Goal: Information Seeking & Learning: Find specific fact

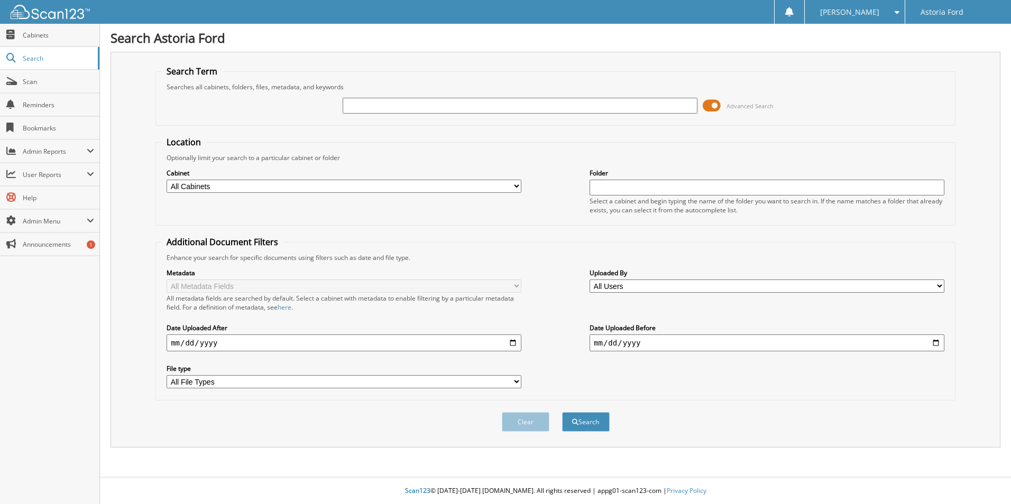
click at [361, 106] on input "text" at bounding box center [520, 106] width 355 height 16
type input "5075155"
click at [562, 412] on button "Search" at bounding box center [586, 422] width 48 height 20
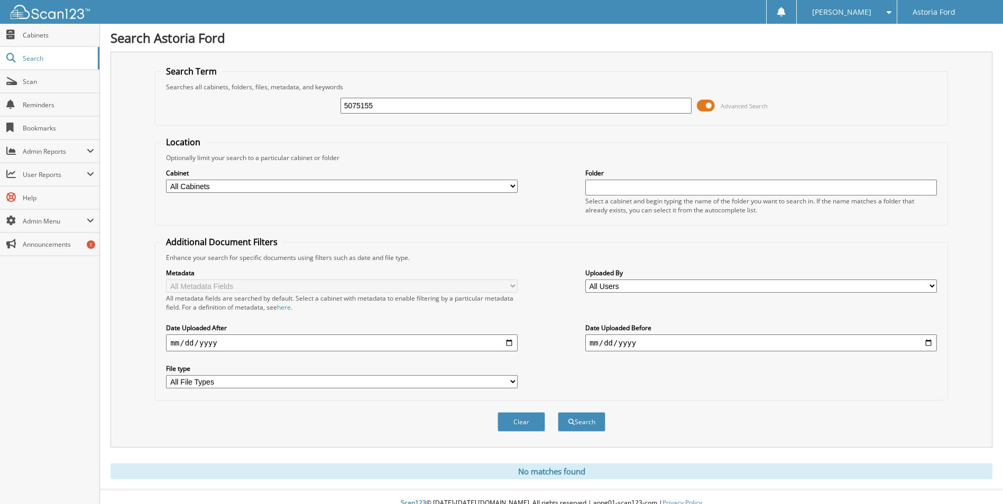
drag, startPoint x: 391, startPoint y: 109, endPoint x: 264, endPoint y: 102, distance: 126.5
click at [264, 105] on div "5075155 Advanced Search" at bounding box center [551, 105] width 781 height 29
type input "5075165"
click at [558, 412] on button "Search" at bounding box center [582, 422] width 48 height 20
